Goal: Task Accomplishment & Management: Use online tool/utility

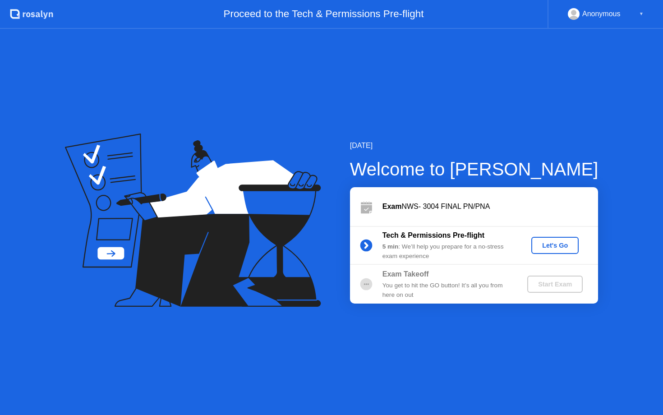
click at [555, 247] on div "Let's Go" at bounding box center [555, 245] width 40 height 7
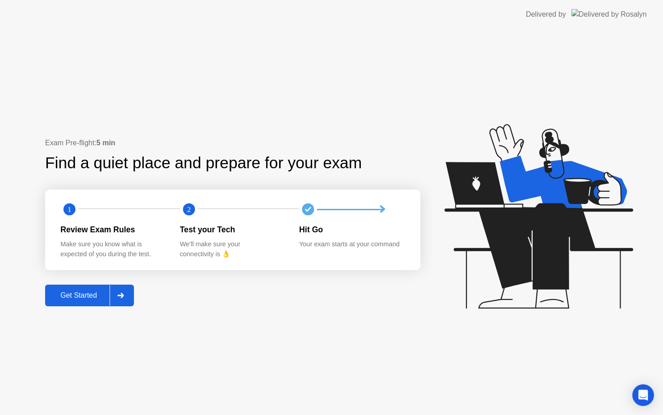
click at [95, 297] on div "Get Started" at bounding box center [79, 295] width 62 height 8
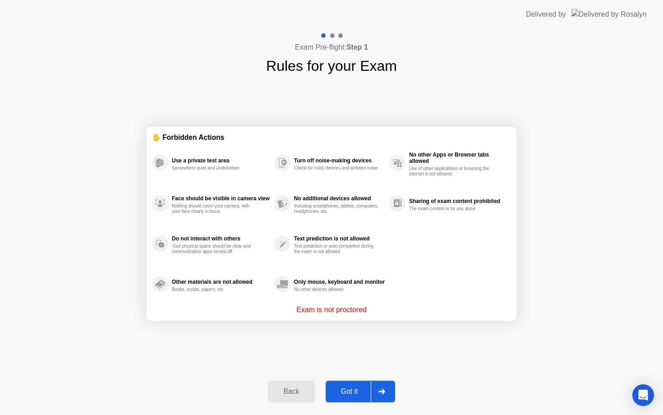
click at [367, 399] on button "Got it" at bounding box center [359, 391] width 69 height 22
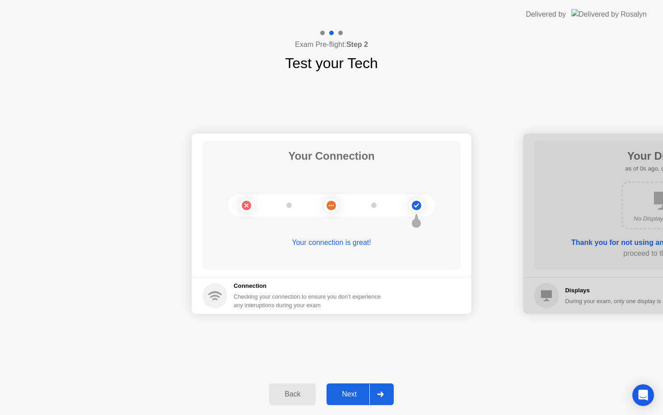
click at [360, 398] on div "Next" at bounding box center [349, 394] width 40 height 8
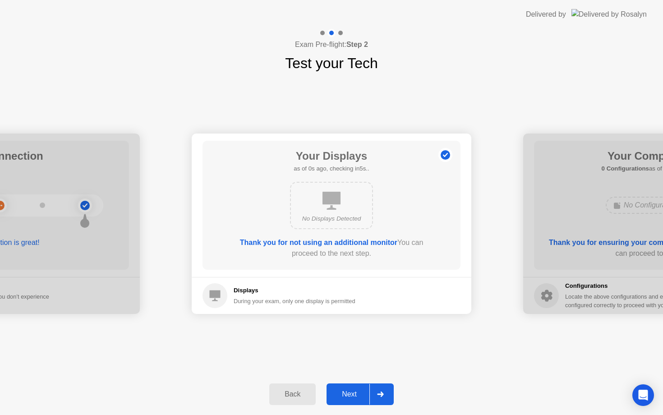
click at [360, 398] on div "Next" at bounding box center [349, 394] width 40 height 8
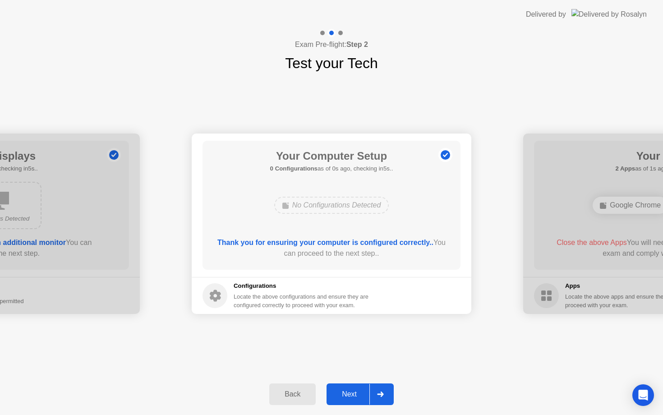
click at [360, 398] on div "Next" at bounding box center [349, 394] width 40 height 8
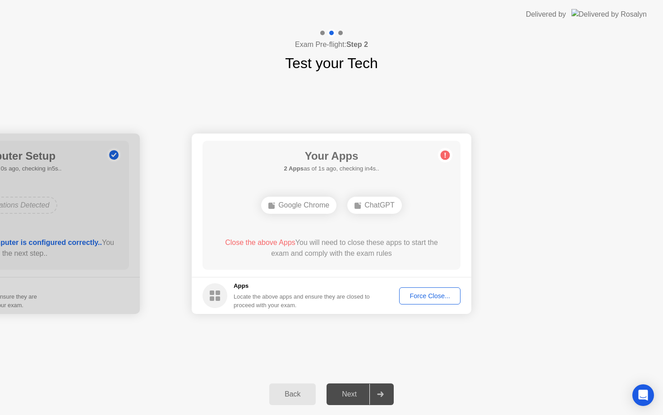
click at [429, 296] on div "Force Close..." at bounding box center [429, 295] width 55 height 7
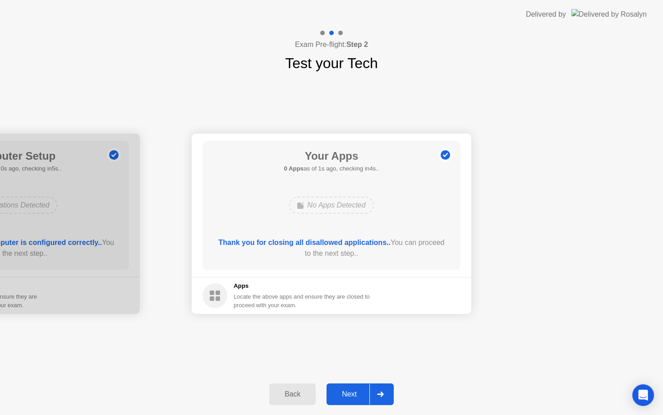
click at [371, 396] on div at bounding box center [380, 394] width 22 height 21
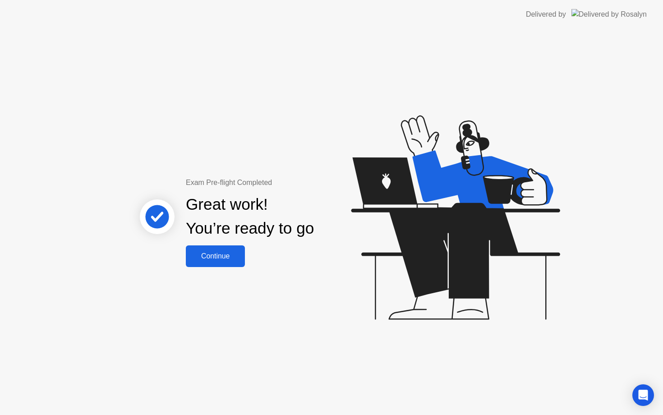
click at [215, 257] on div "Continue" at bounding box center [215, 256] width 54 height 8
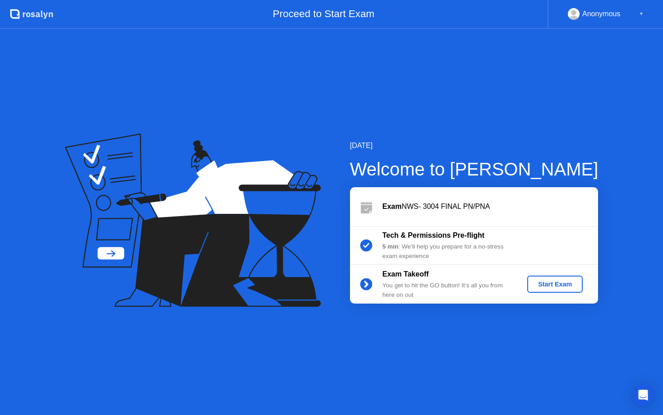
click at [563, 284] on div "Start Exam" at bounding box center [555, 283] width 48 height 7
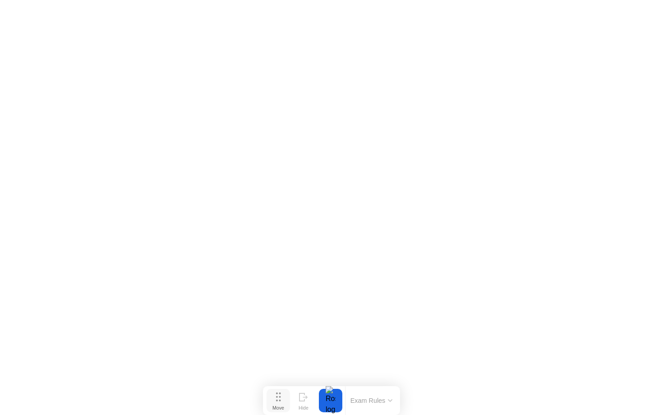
click at [278, 405] on div "Move" at bounding box center [278, 407] width 12 height 5
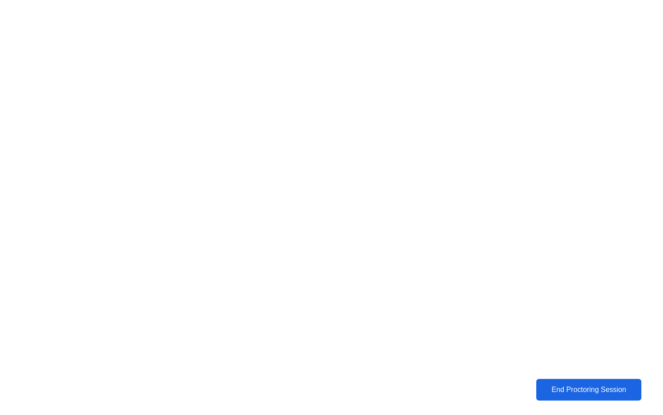
click at [579, 394] on div "End Proctoring Session" at bounding box center [588, 389] width 101 height 8
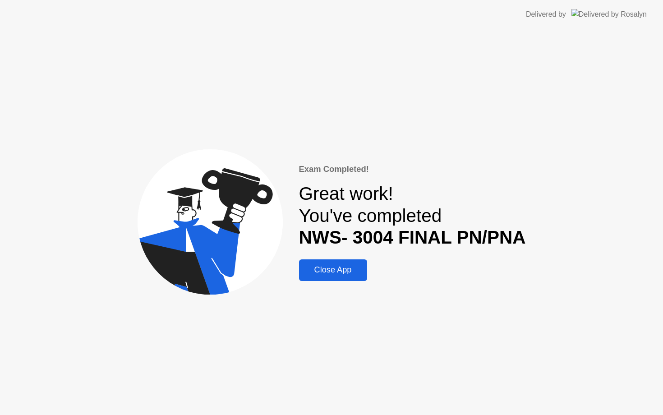
click at [333, 255] on div "Exam Completed! Great work! You've completed NWS- 3004 FINAL PN/PNA Close App" at bounding box center [412, 222] width 227 height 118
click at [333, 273] on div "Close App" at bounding box center [333, 269] width 63 height 9
